Goal: Book appointment/travel/reservation

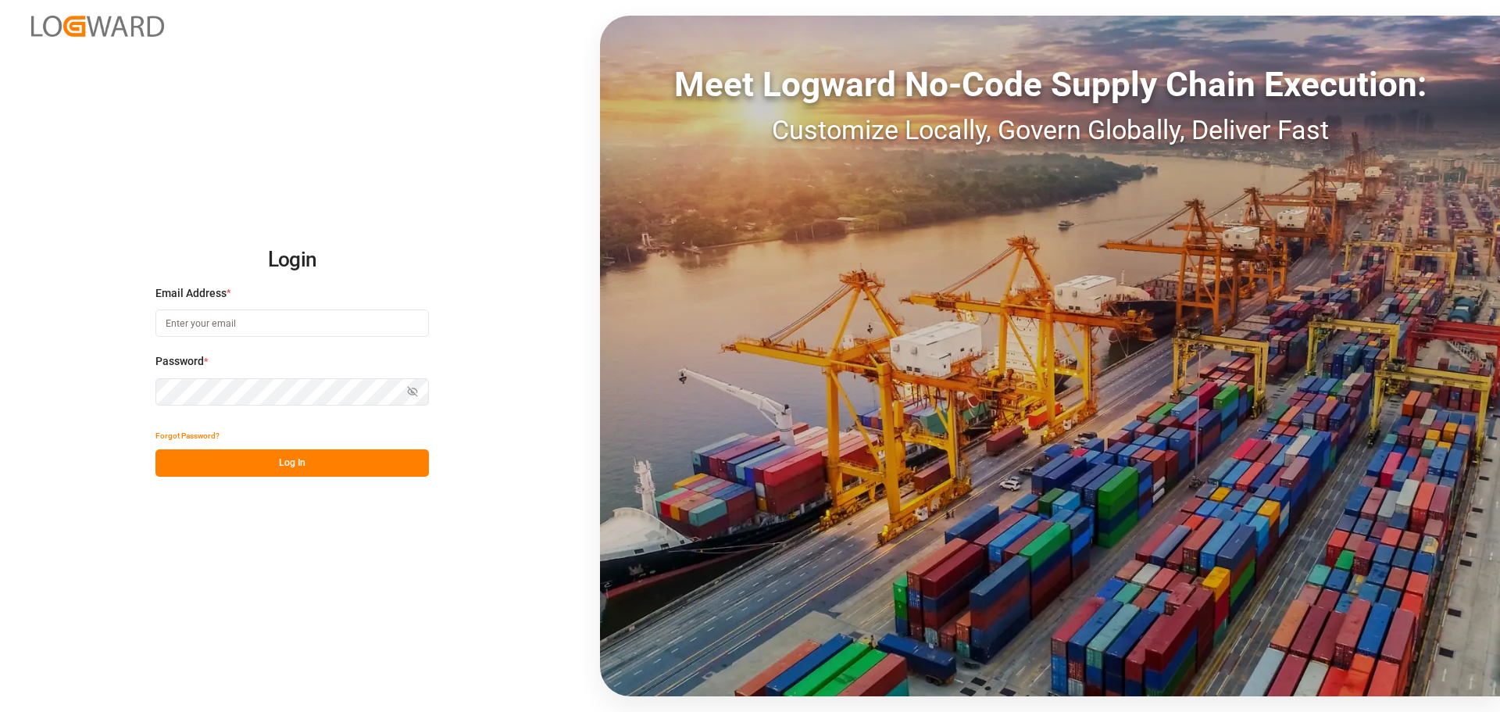
click at [308, 332] on input at bounding box center [293, 322] width 274 height 27
type input "[EMAIL_ADDRESS][DOMAIN_NAME]"
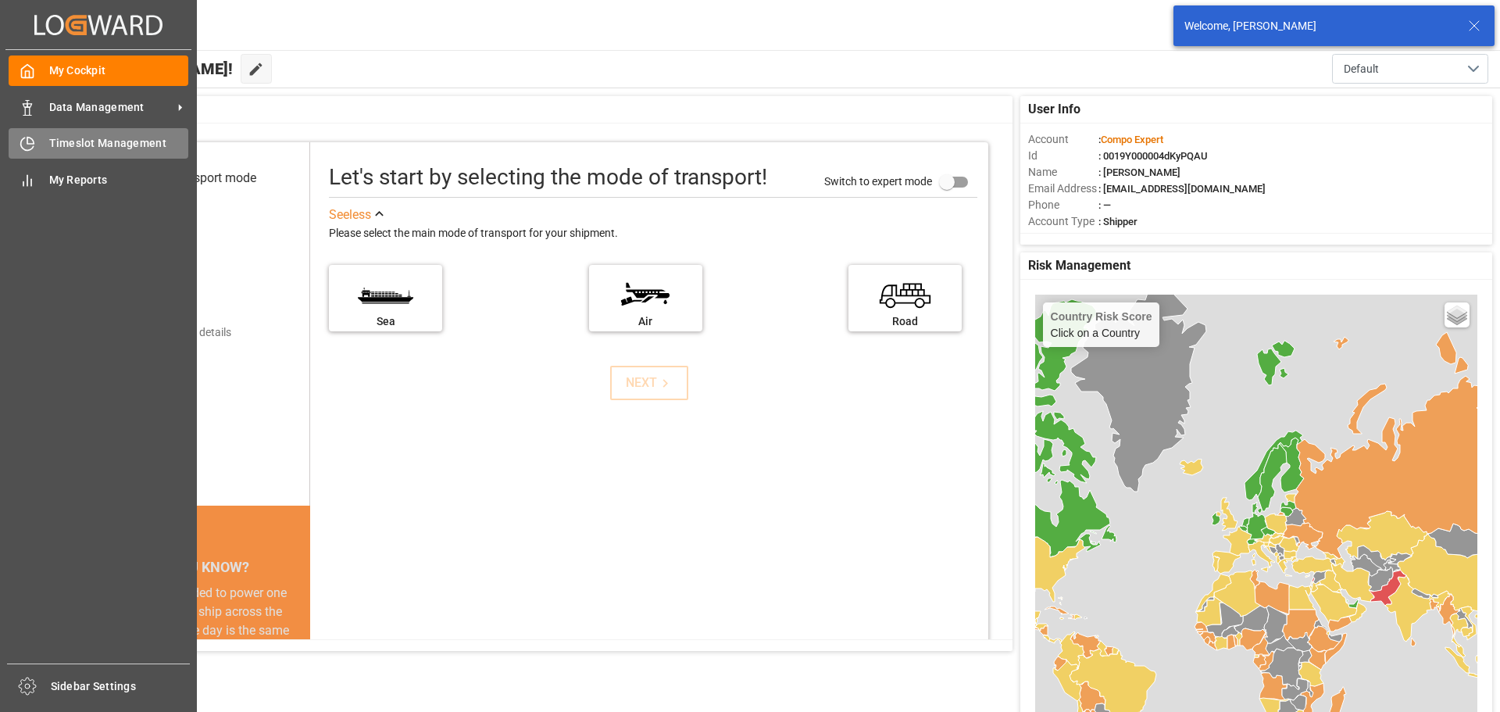
click at [32, 141] on icon at bounding box center [28, 144] width 16 height 16
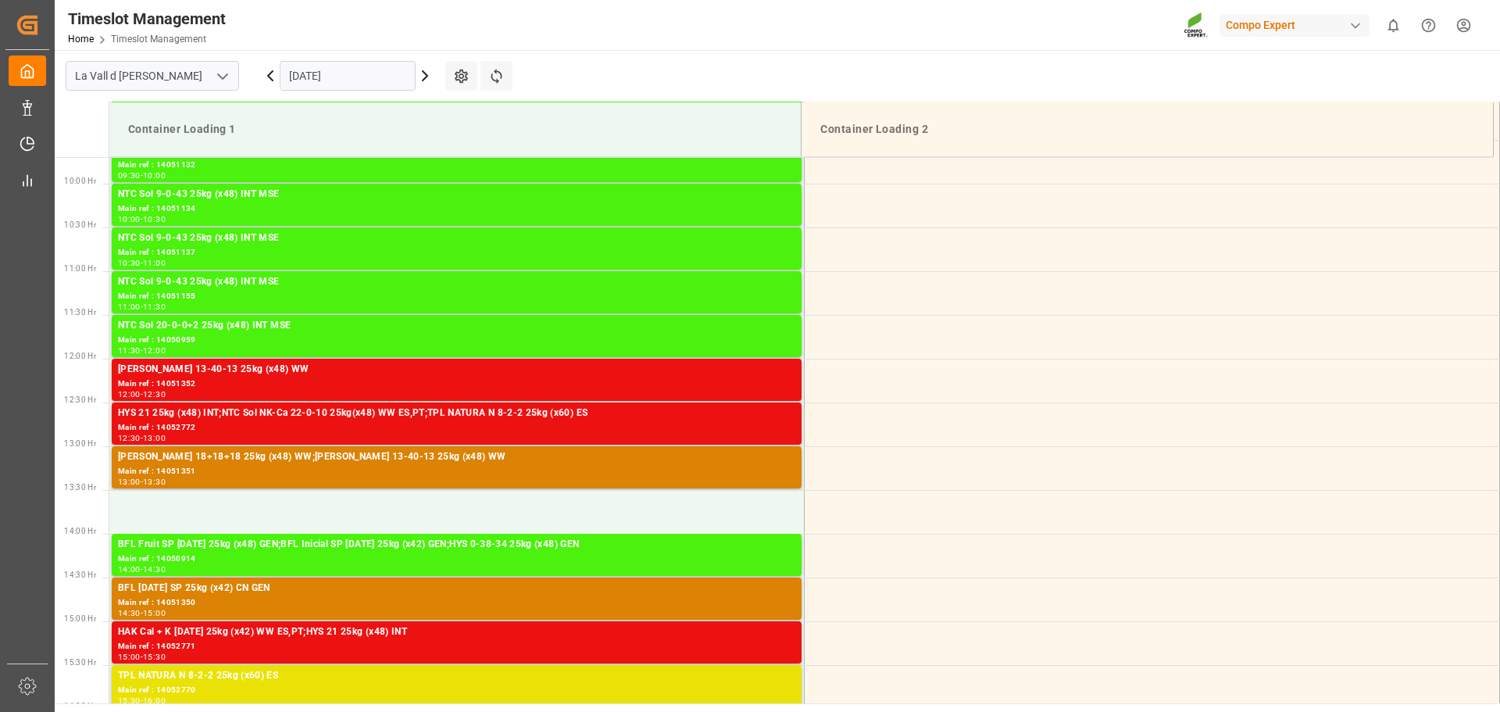
scroll to position [865, 0]
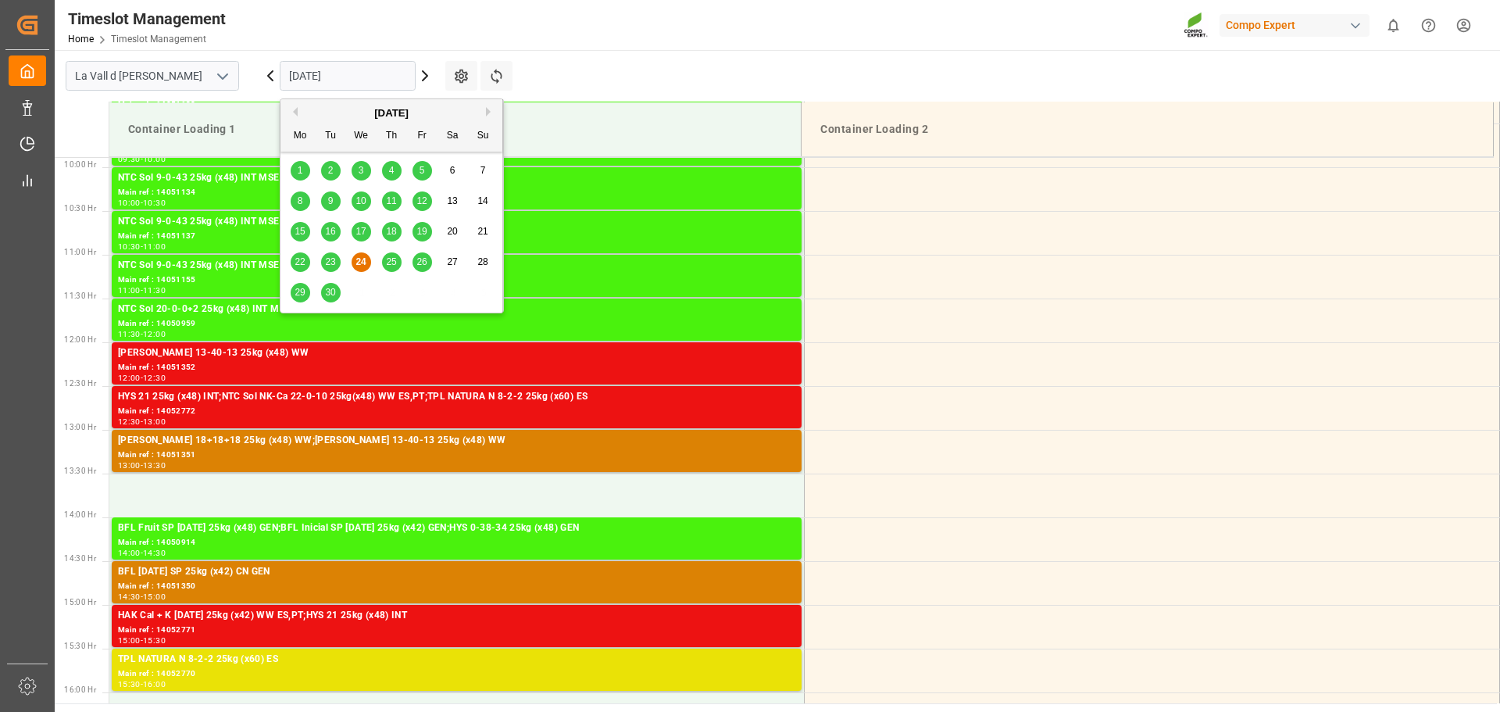
click at [343, 61] on input "[DATE]" at bounding box center [348, 76] width 136 height 30
click at [486, 113] on button "Next Month" at bounding box center [490, 111] width 9 height 9
click at [366, 170] on div "1" at bounding box center [362, 171] width 20 height 19
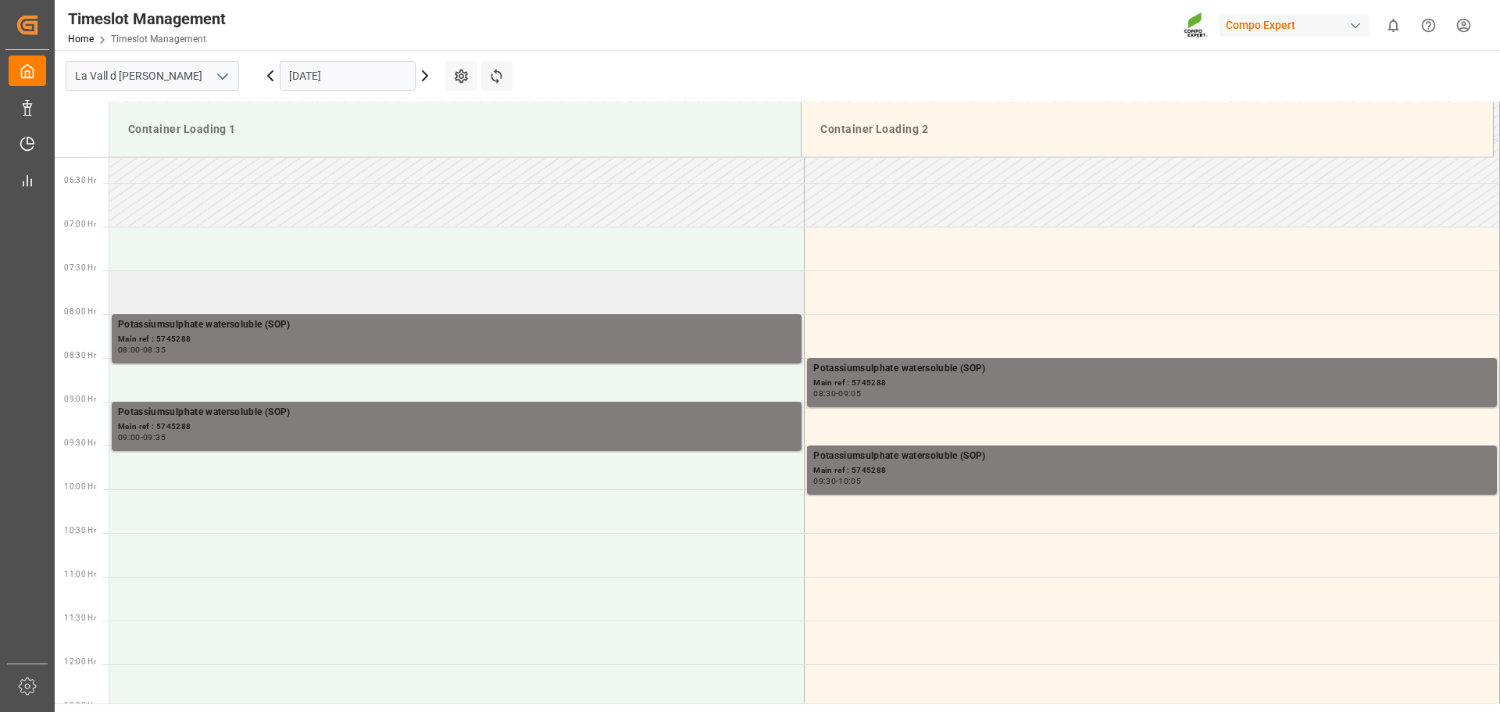
scroll to position [552, 0]
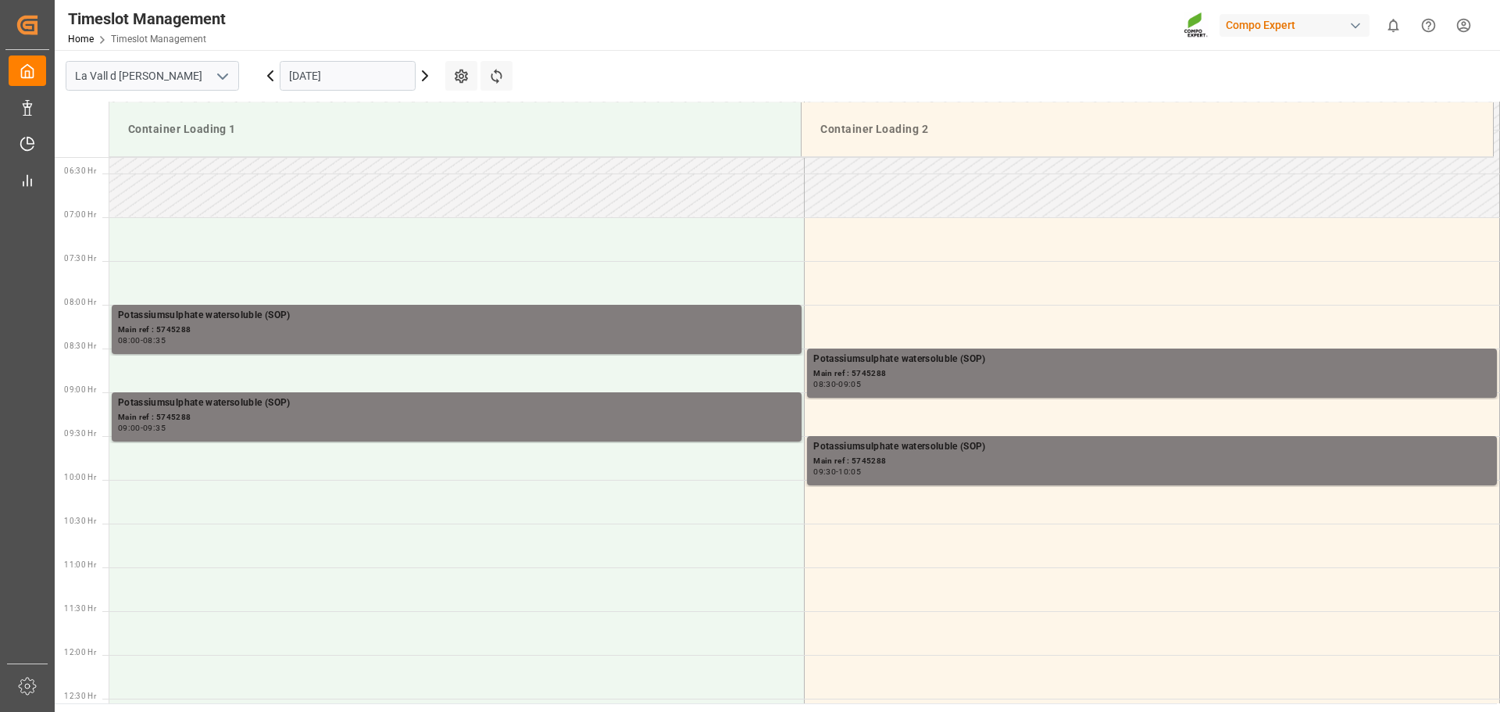
click at [402, 84] on input "[DATE]" at bounding box center [348, 76] width 136 height 30
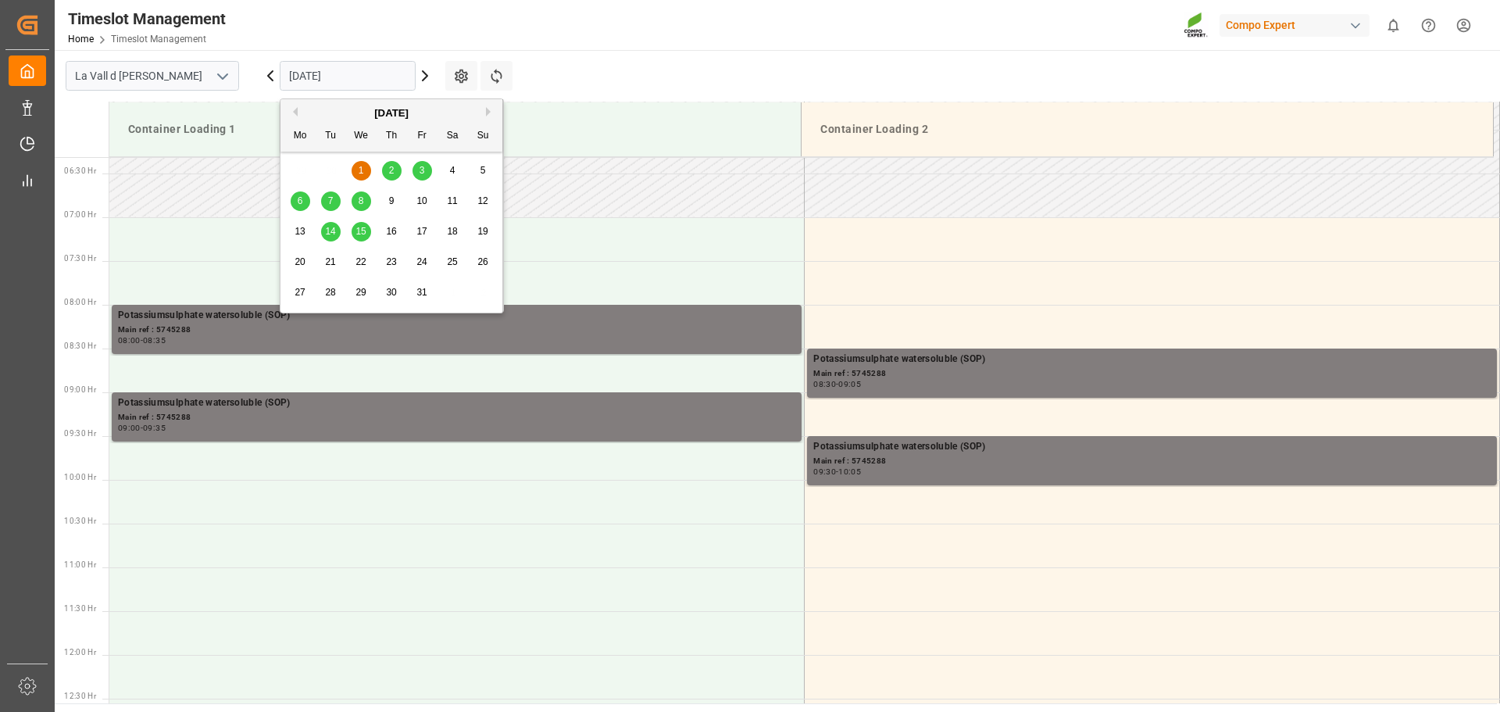
click at [387, 169] on div "2" at bounding box center [392, 171] width 20 height 19
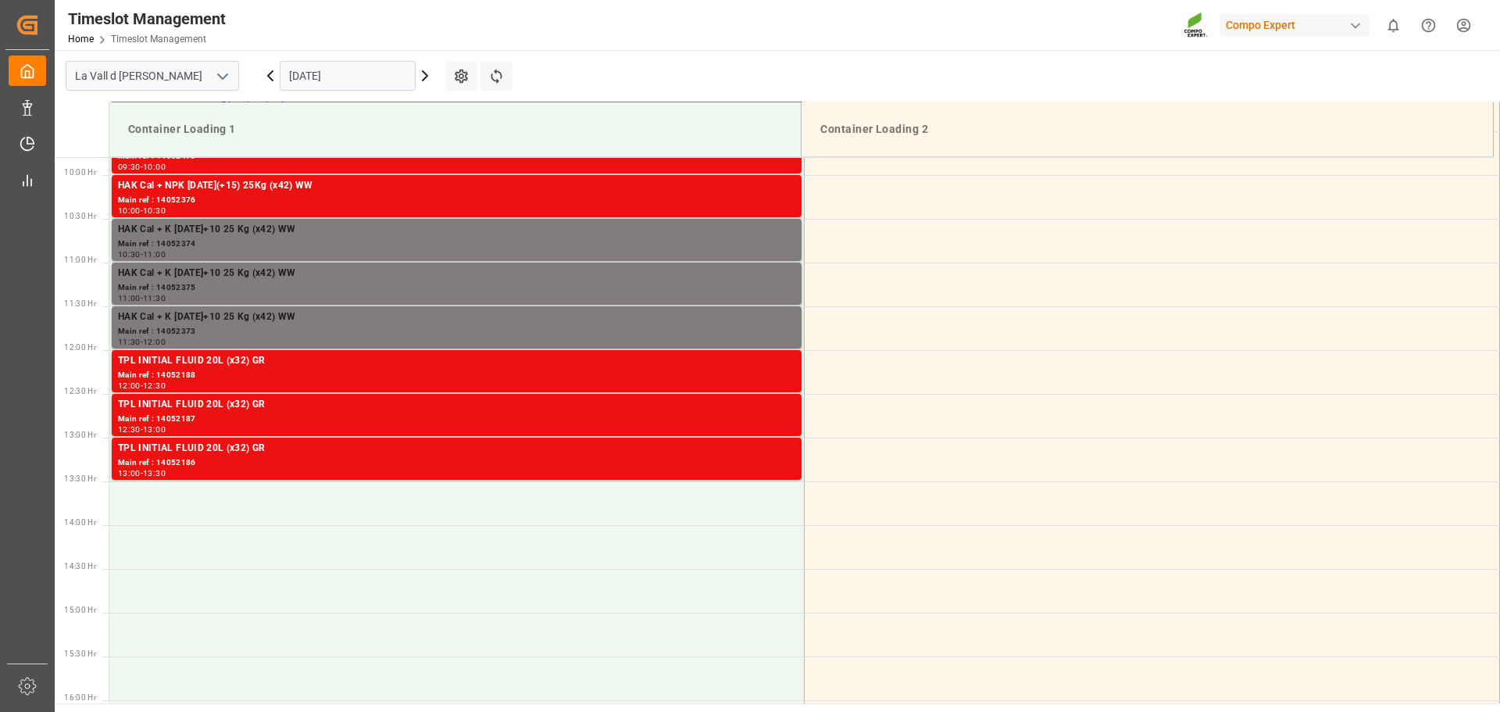
scroll to position [865, 0]
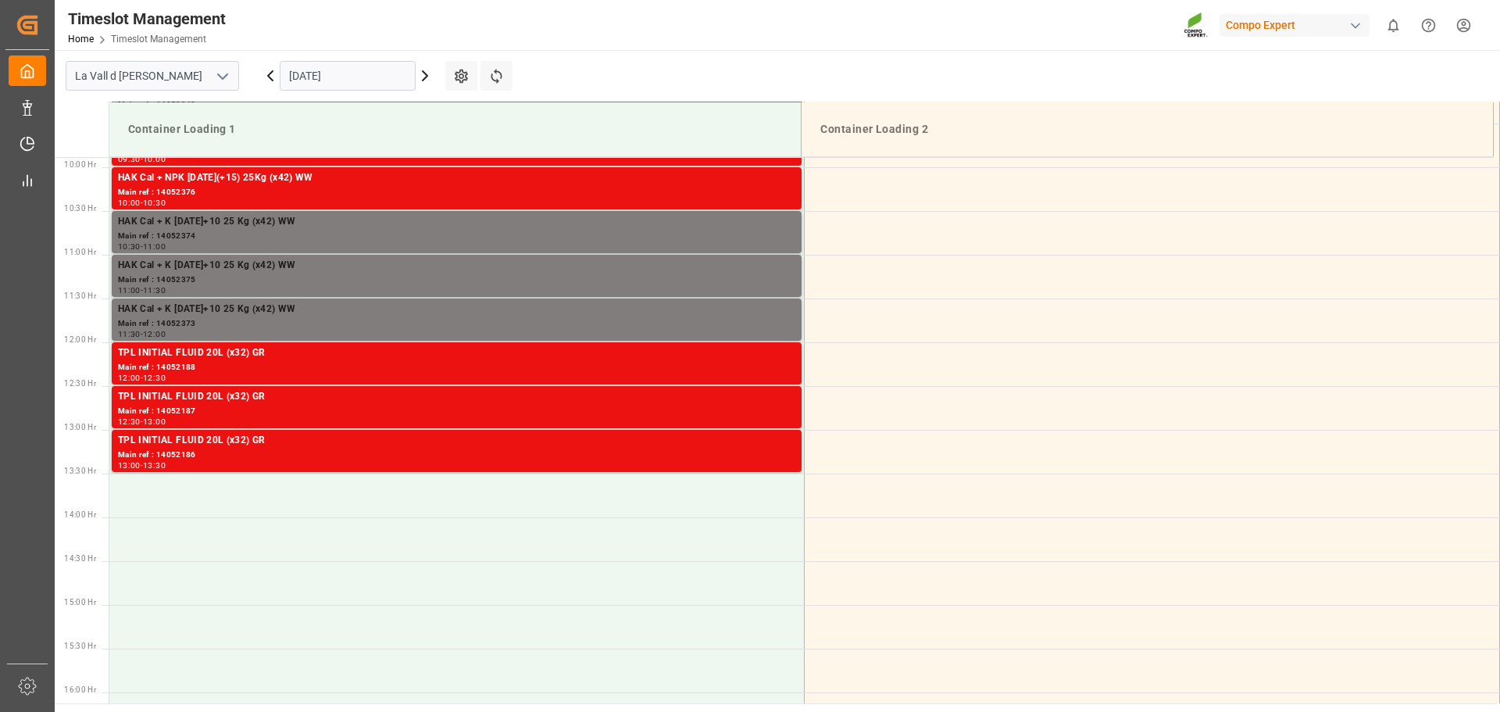
click at [315, 81] on input "[DATE]" at bounding box center [348, 76] width 136 height 30
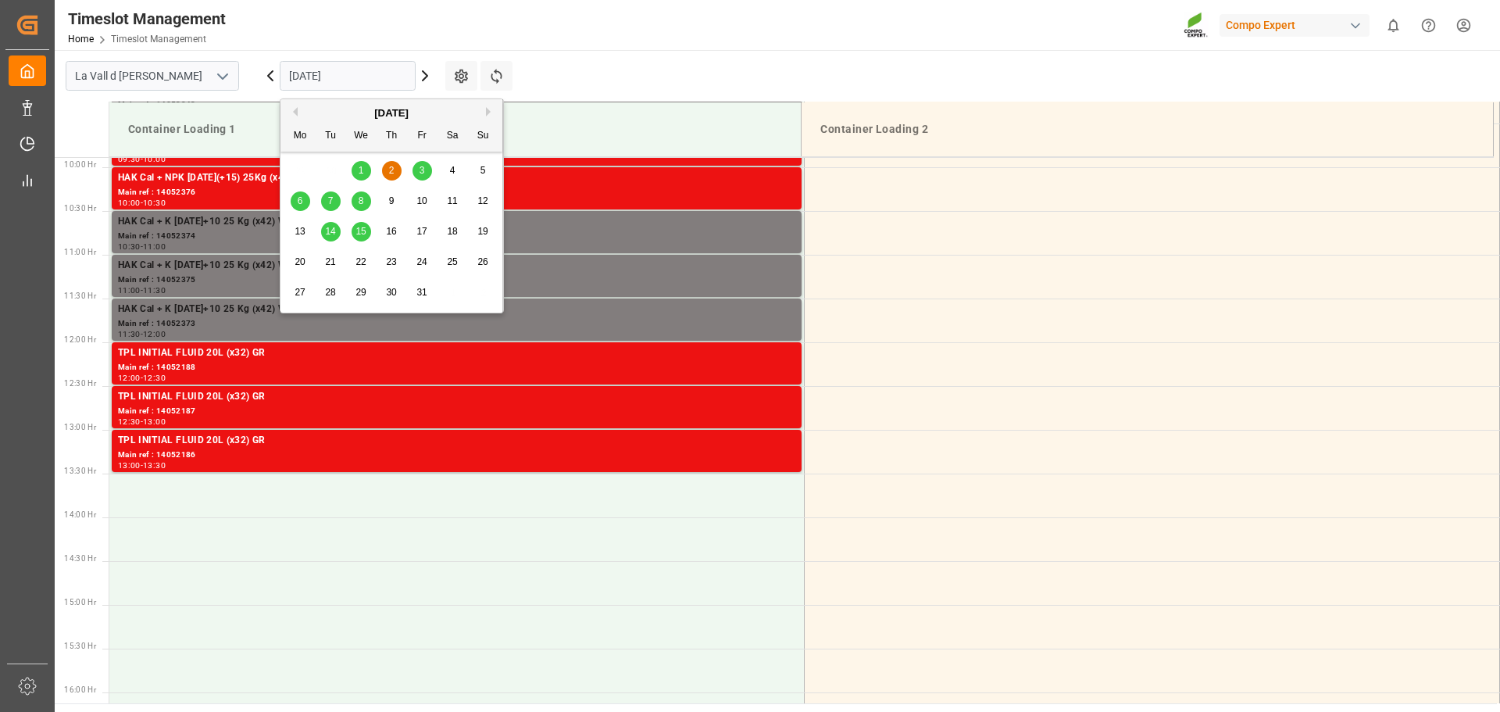
click at [422, 170] on span "3" at bounding box center [422, 170] width 5 height 11
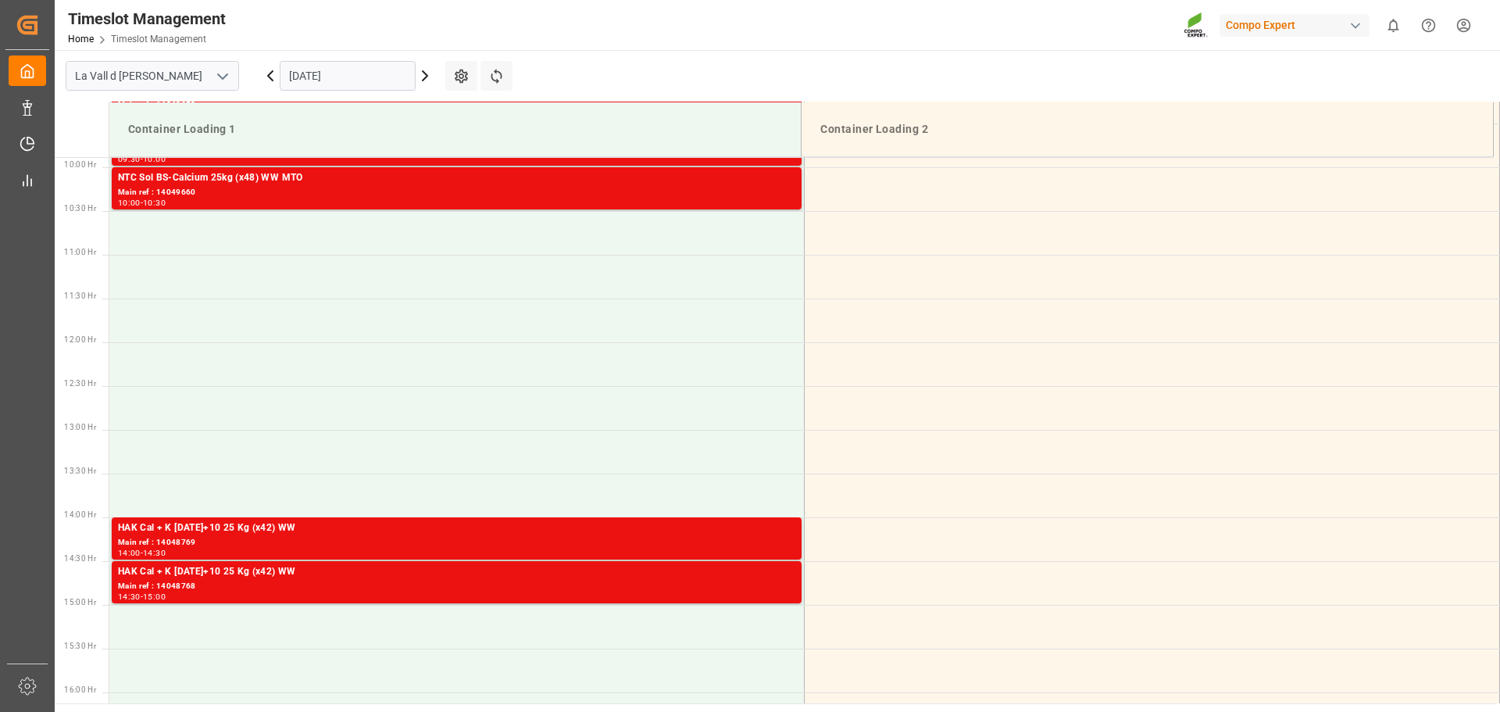
click at [345, 77] on input "[DATE]" at bounding box center [348, 76] width 136 height 30
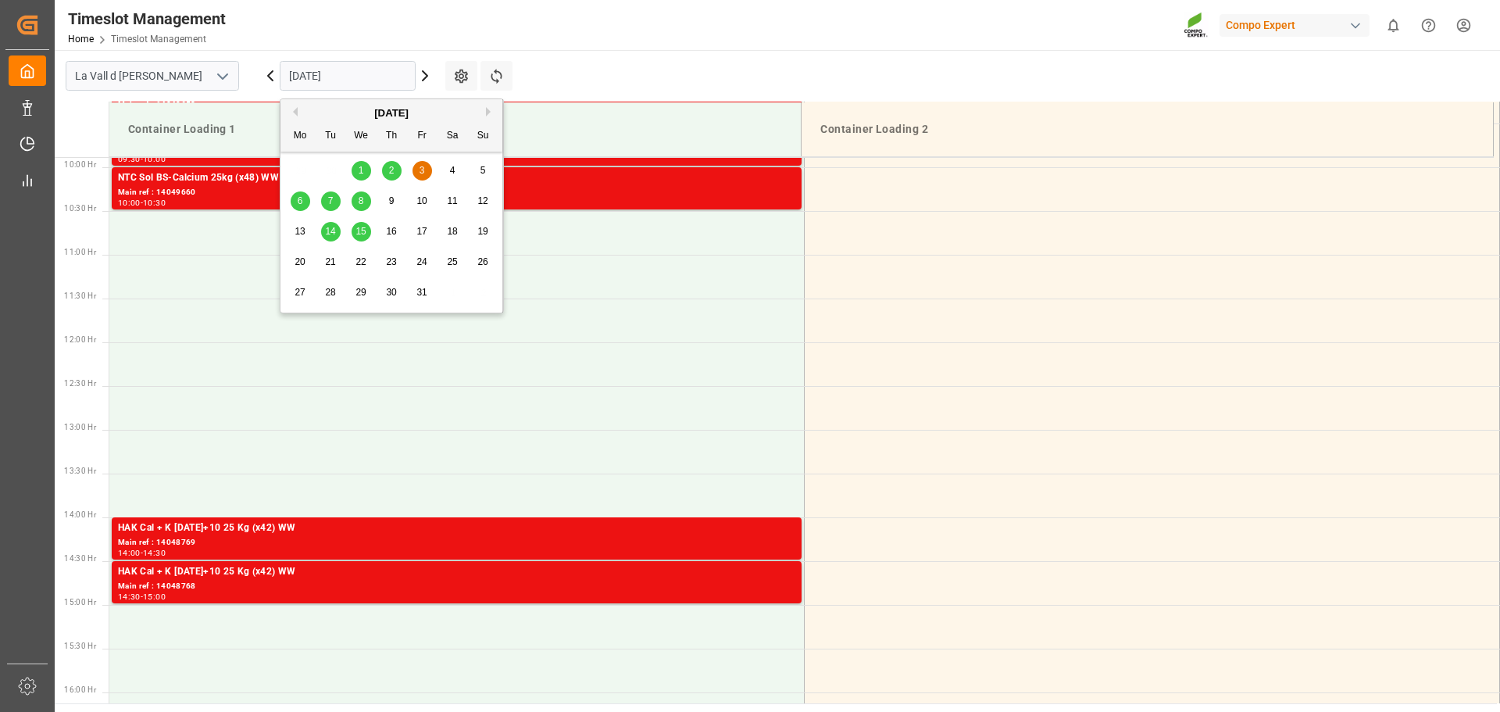
click at [299, 202] on span "6" at bounding box center [300, 200] width 5 height 11
